Goal: Task Accomplishment & Management: Manage account settings

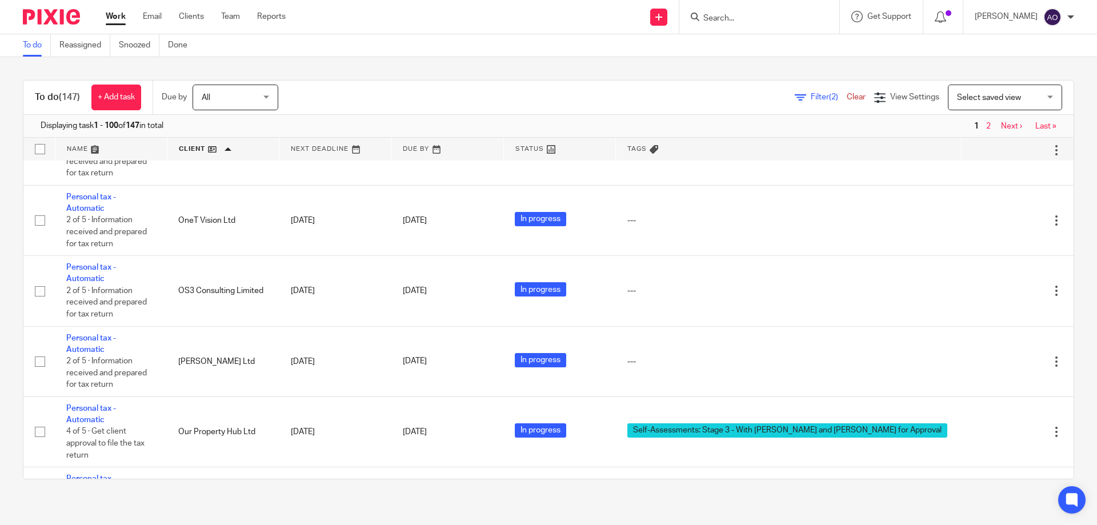
scroll to position [6637, 0]
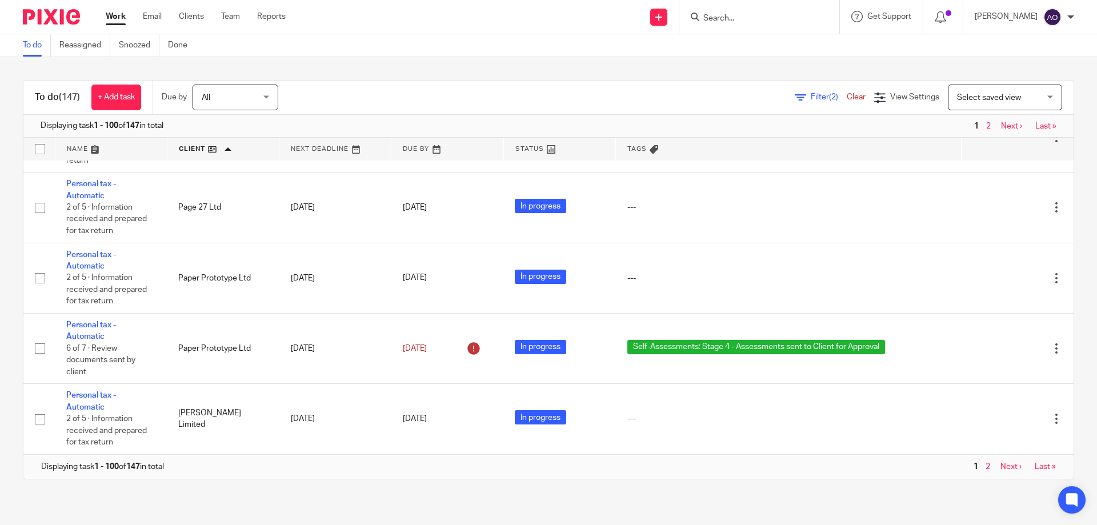
click at [1001, 125] on link "Next ›" at bounding box center [1011, 126] width 21 height 8
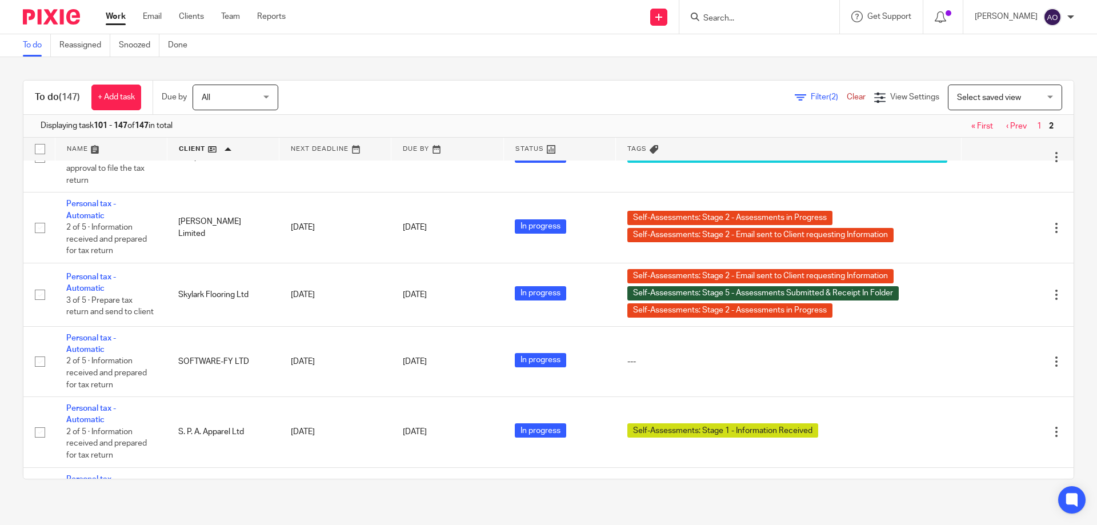
scroll to position [971, 0]
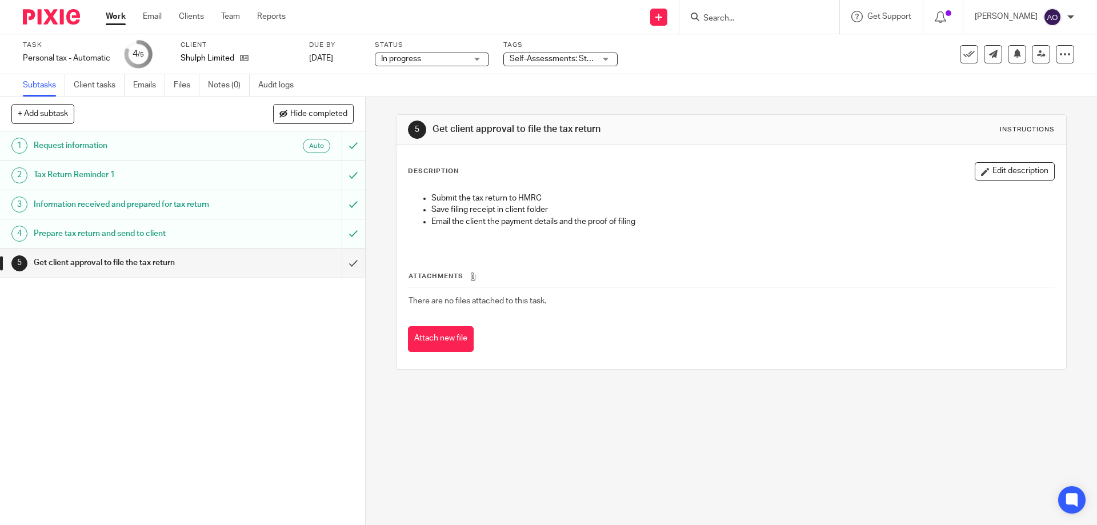
click at [610, 59] on div "Self-Assessments: Stage 3 - With [PERSON_NAME] and [PERSON_NAME] for Approval" at bounding box center [560, 60] width 114 height 14
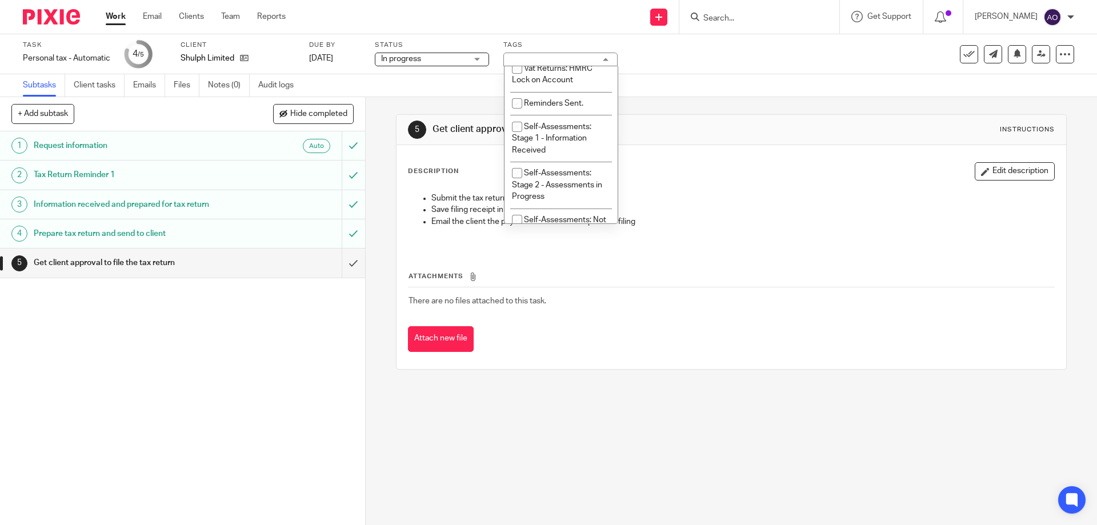
scroll to position [343, 0]
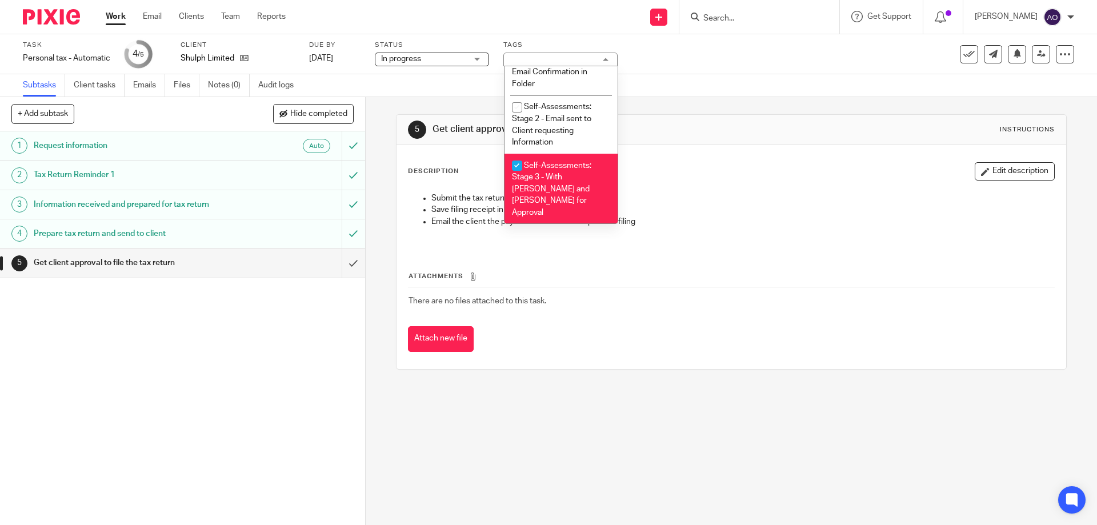
click at [514, 164] on input "checkbox" at bounding box center [517, 166] width 22 height 22
checkbox input "false"
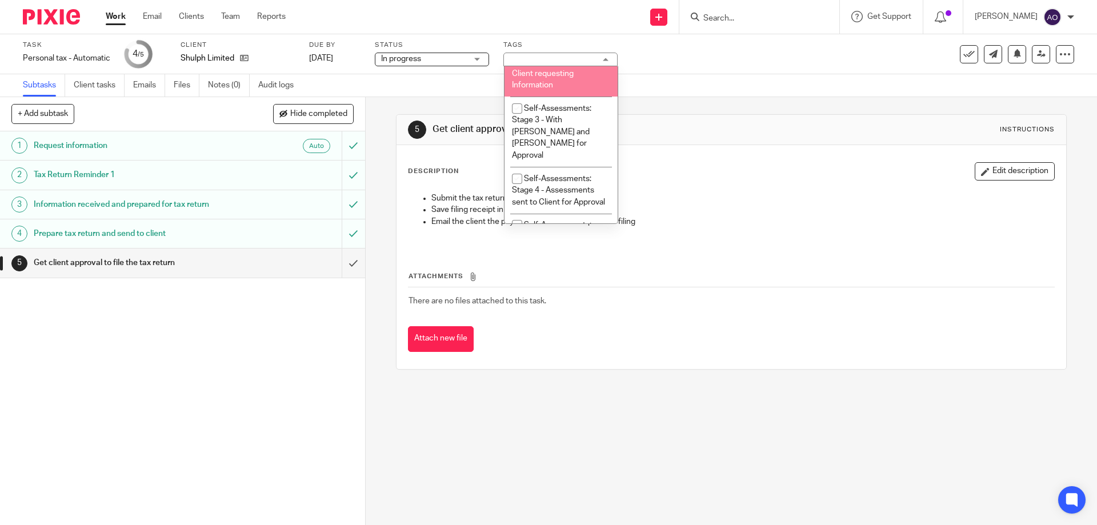
scroll to position [457, 0]
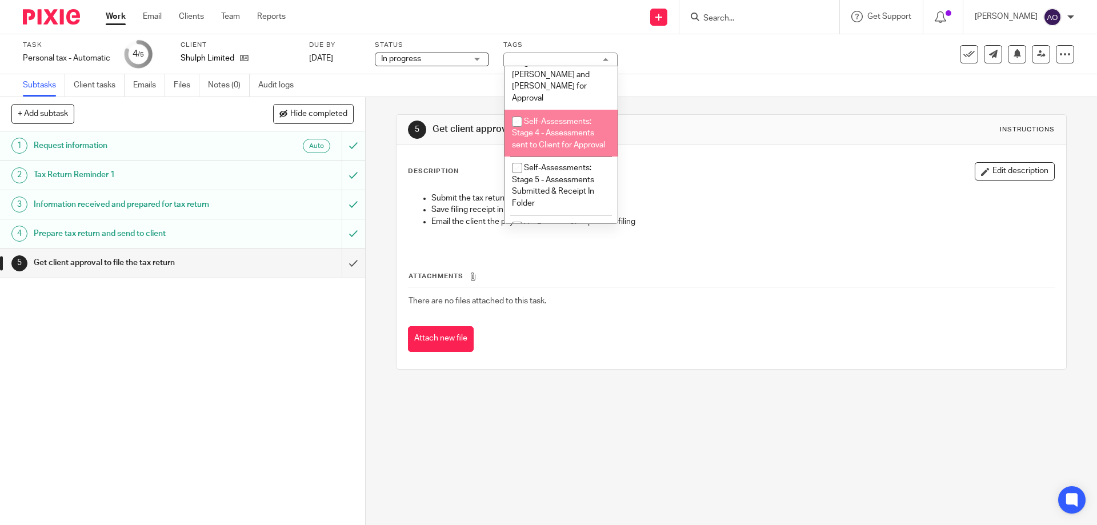
click at [514, 111] on input "checkbox" at bounding box center [517, 122] width 22 height 22
checkbox input "true"
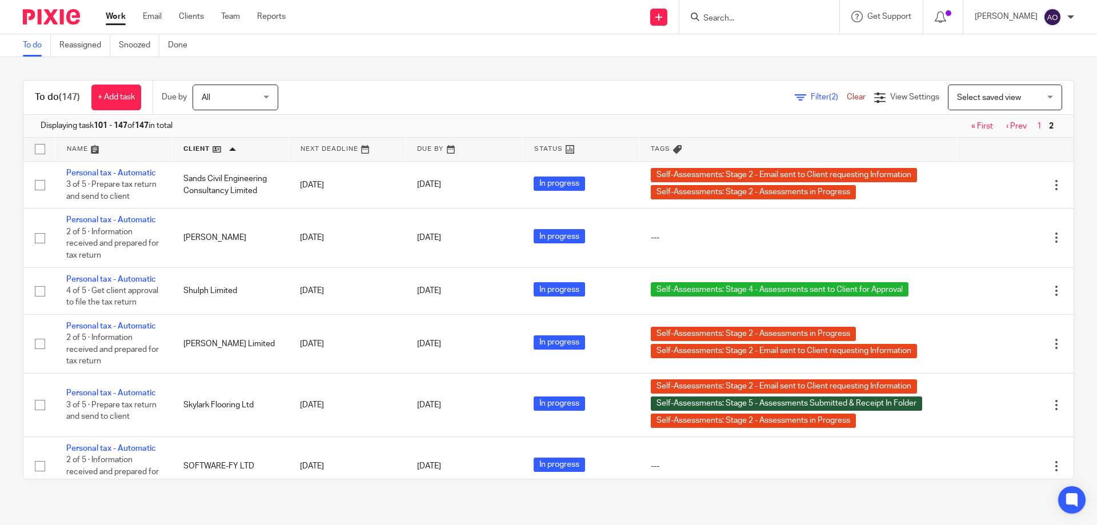
scroll to position [1086, 0]
